Goal: Information Seeking & Learning: Learn about a topic

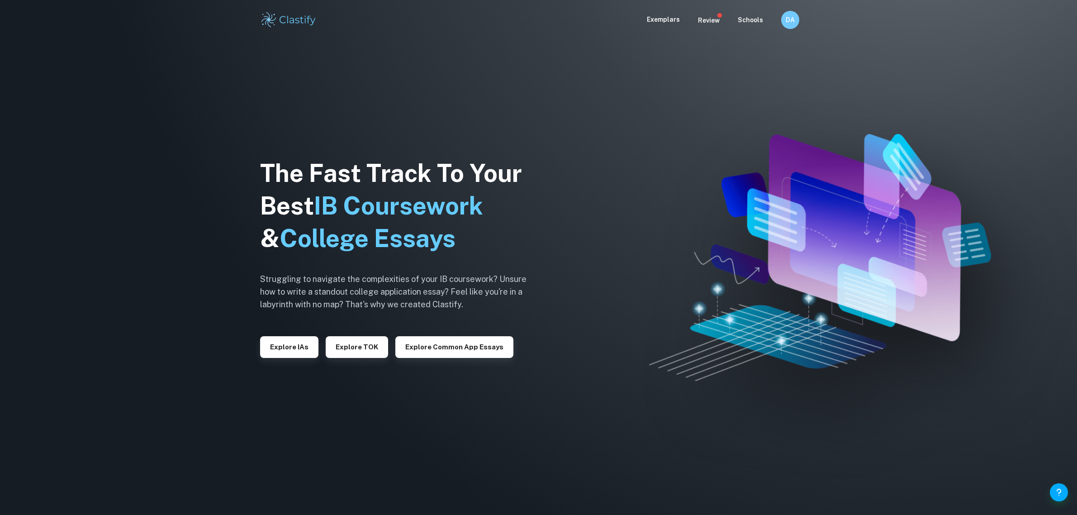
scroll to position [0, 0]
click at [292, 340] on button "Explore IAs" at bounding box center [289, 347] width 58 height 22
click at [296, 340] on button "Explore IAs" at bounding box center [289, 347] width 58 height 22
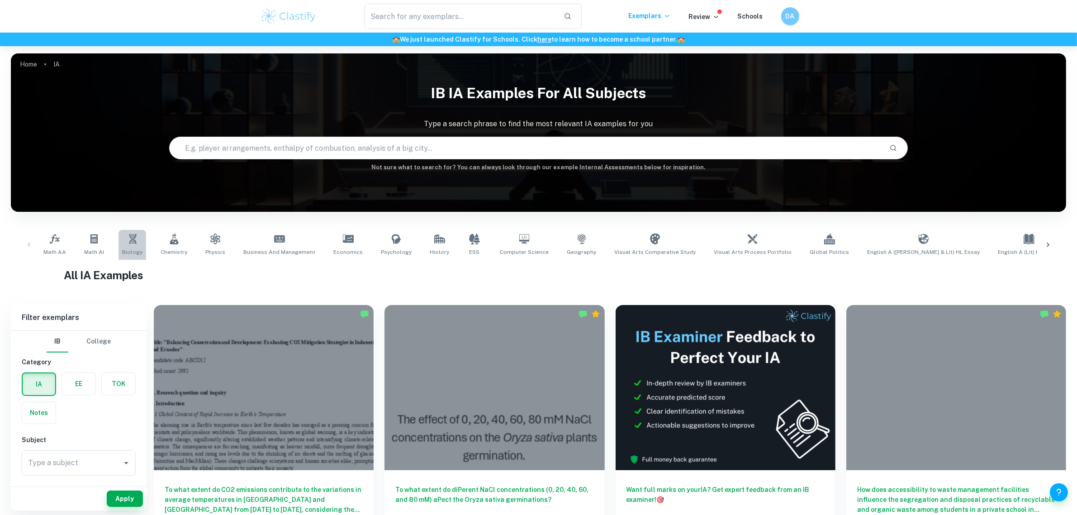
click at [135, 251] on span "Biology" at bounding box center [132, 252] width 20 height 8
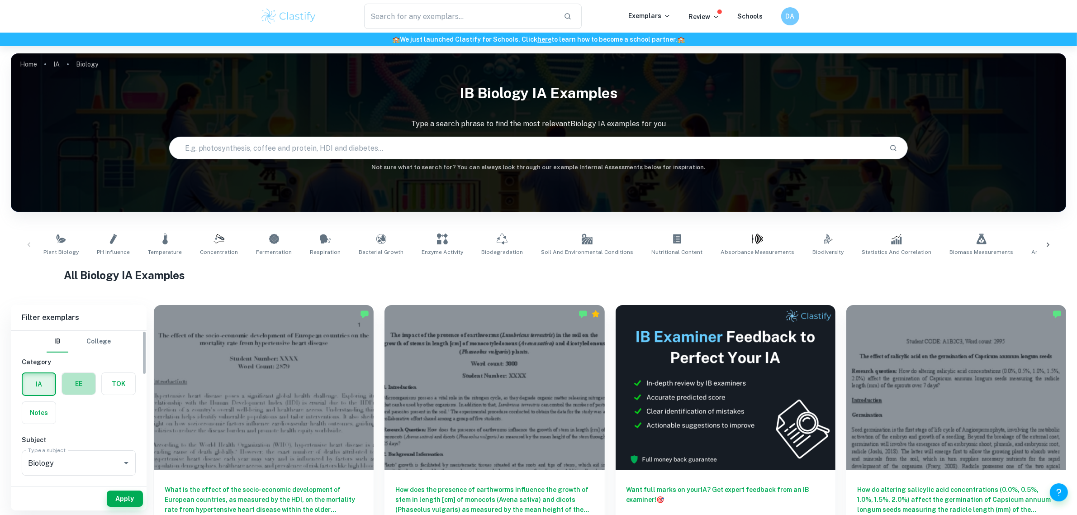
click at [84, 377] on label "button" at bounding box center [78, 384] width 33 height 22
click at [0, 0] on input "radio" at bounding box center [0, 0] width 0 height 0
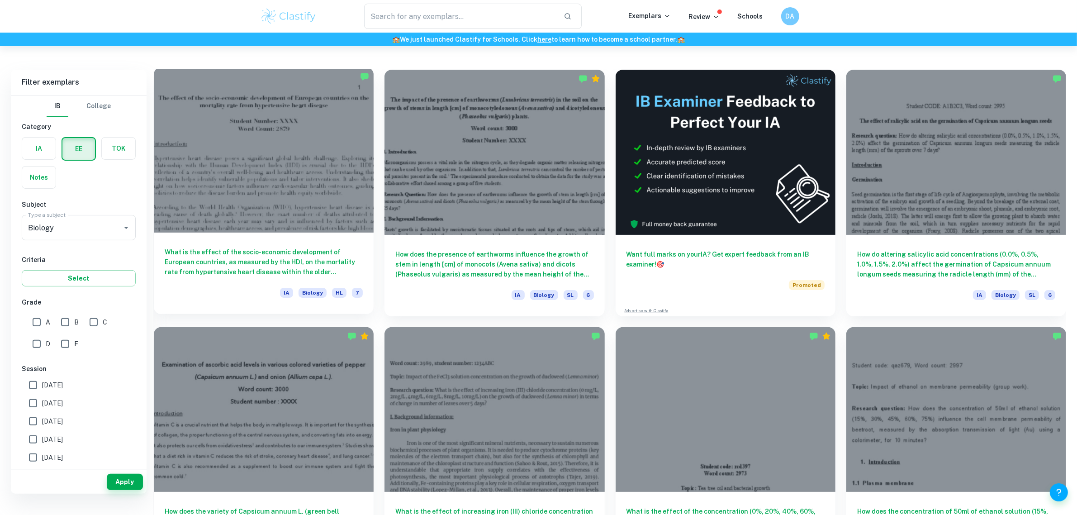
scroll to position [236, 0]
click at [39, 321] on input "A" at bounding box center [37, 322] width 18 height 18
checkbox input "true"
click at [33, 400] on input "[DATE]" at bounding box center [33, 403] width 18 height 18
checkbox input "true"
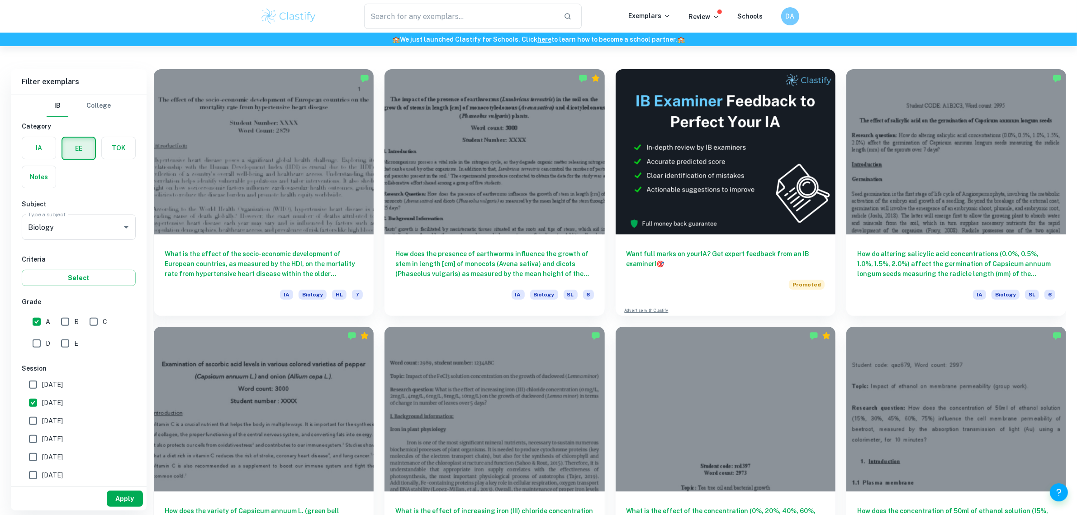
click at [134, 494] on button "Apply" at bounding box center [125, 499] width 36 height 16
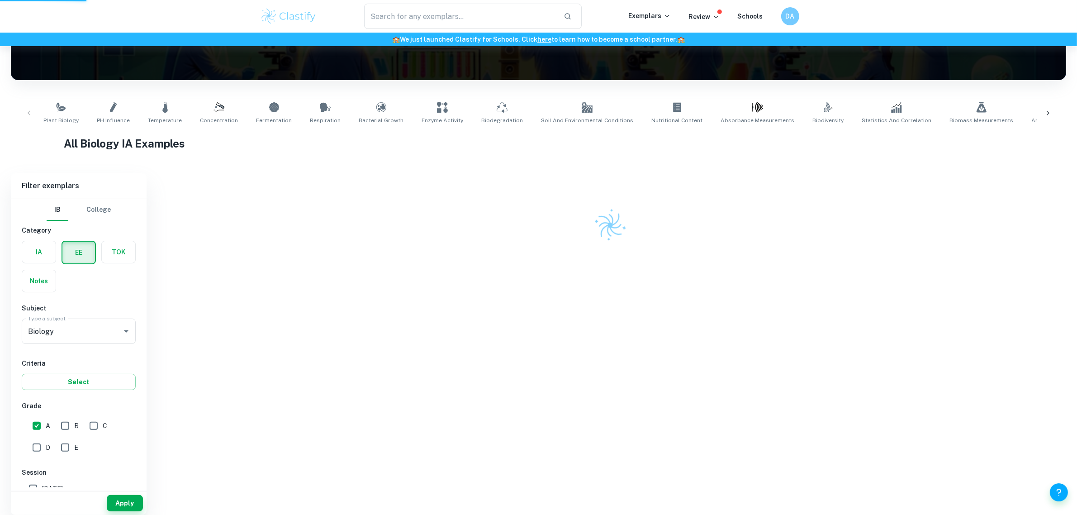
scroll to position [100, 0]
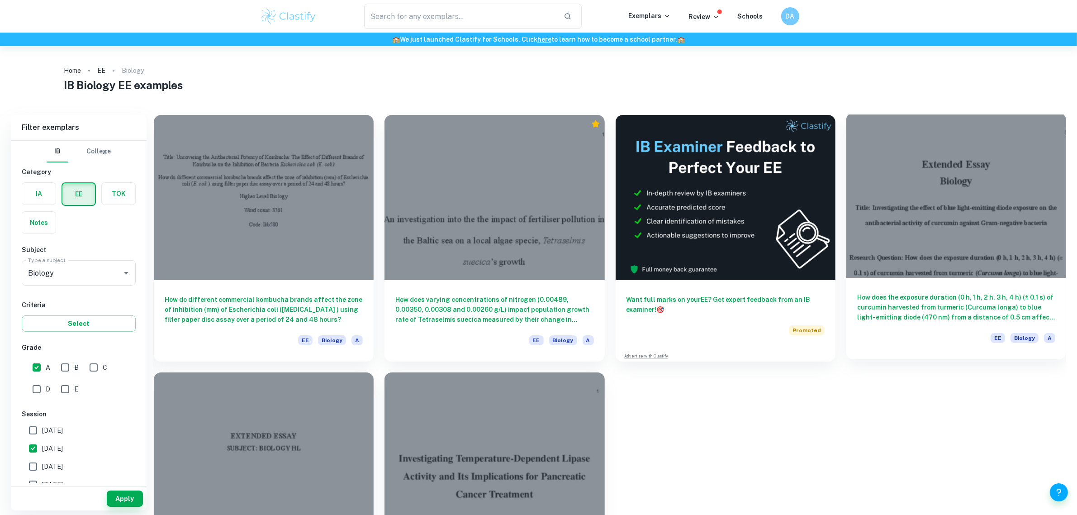
click at [968, 176] on div at bounding box center [957, 195] width 220 height 165
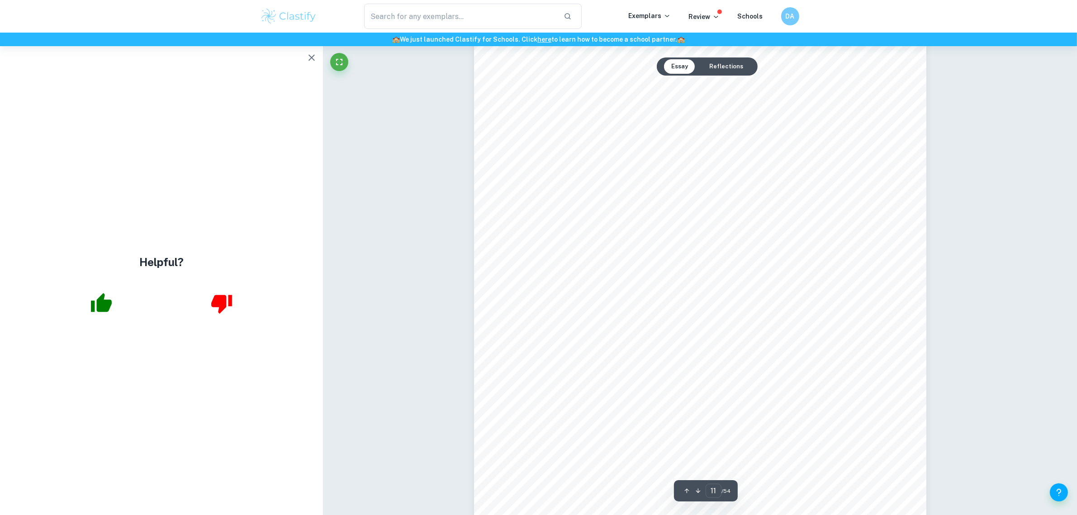
scroll to position [6716, 0]
type input "11"
